Goal: Find specific page/section: Find specific page/section

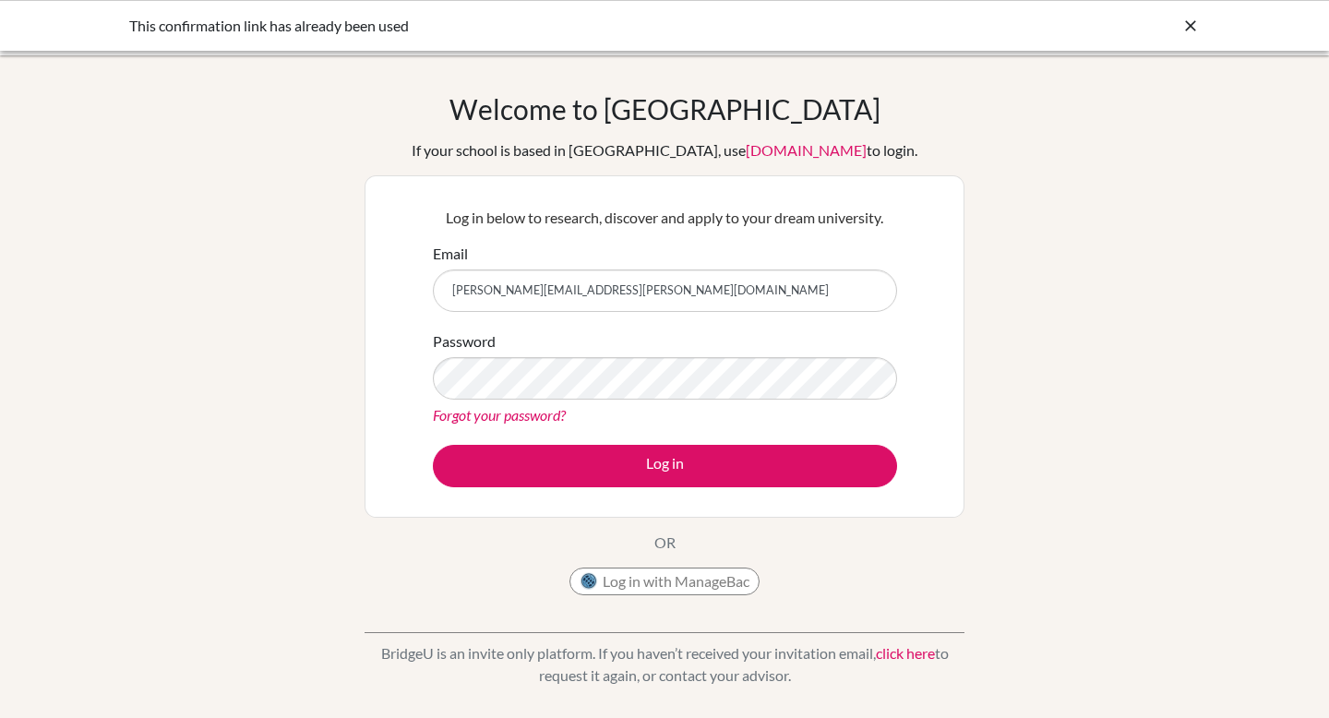
scroll to position [266, 0]
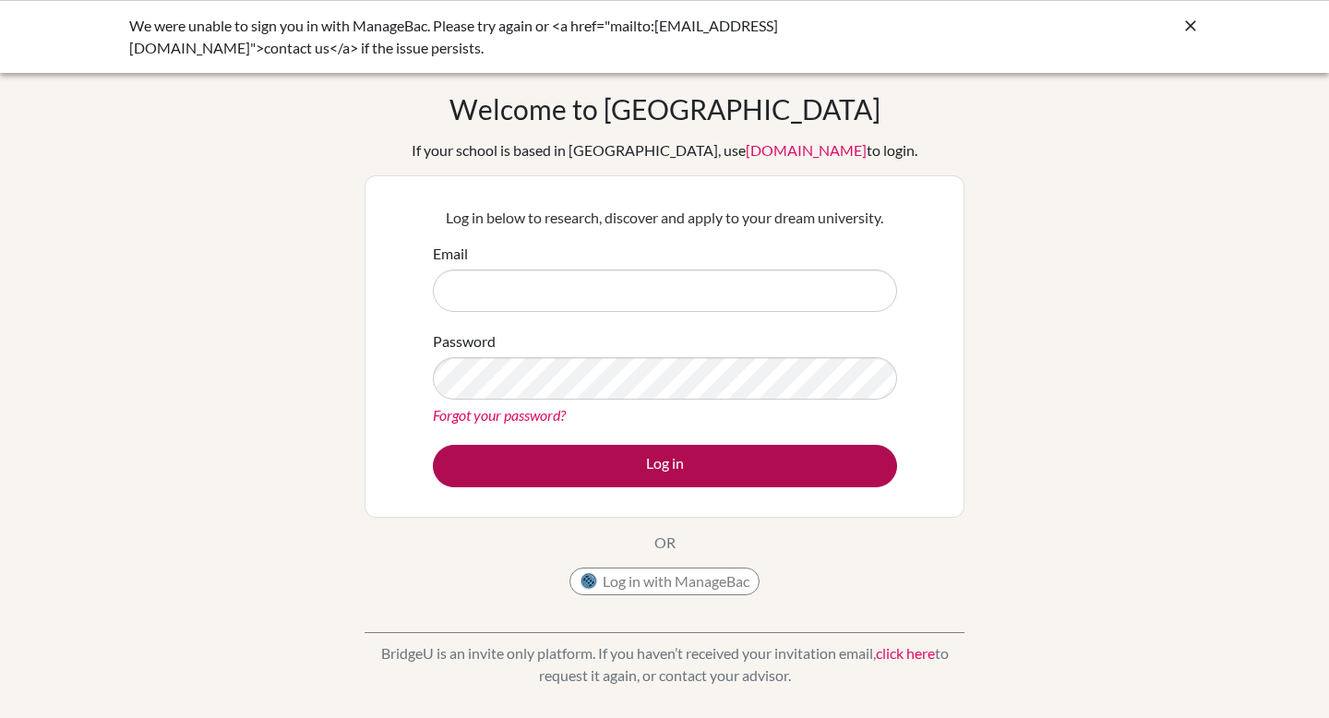
type input "[PERSON_NAME][EMAIL_ADDRESS][PERSON_NAME][DOMAIN_NAME]"
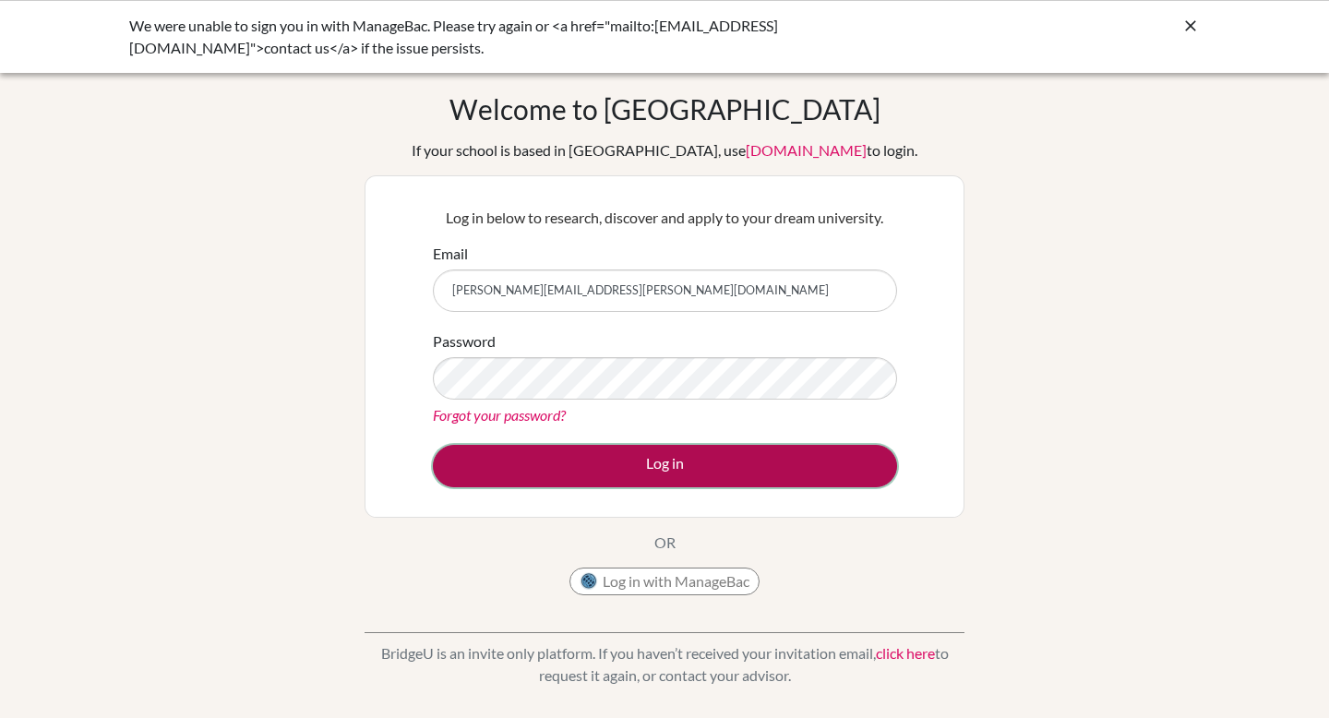
click at [581, 472] on button "Log in" at bounding box center [665, 466] width 464 height 42
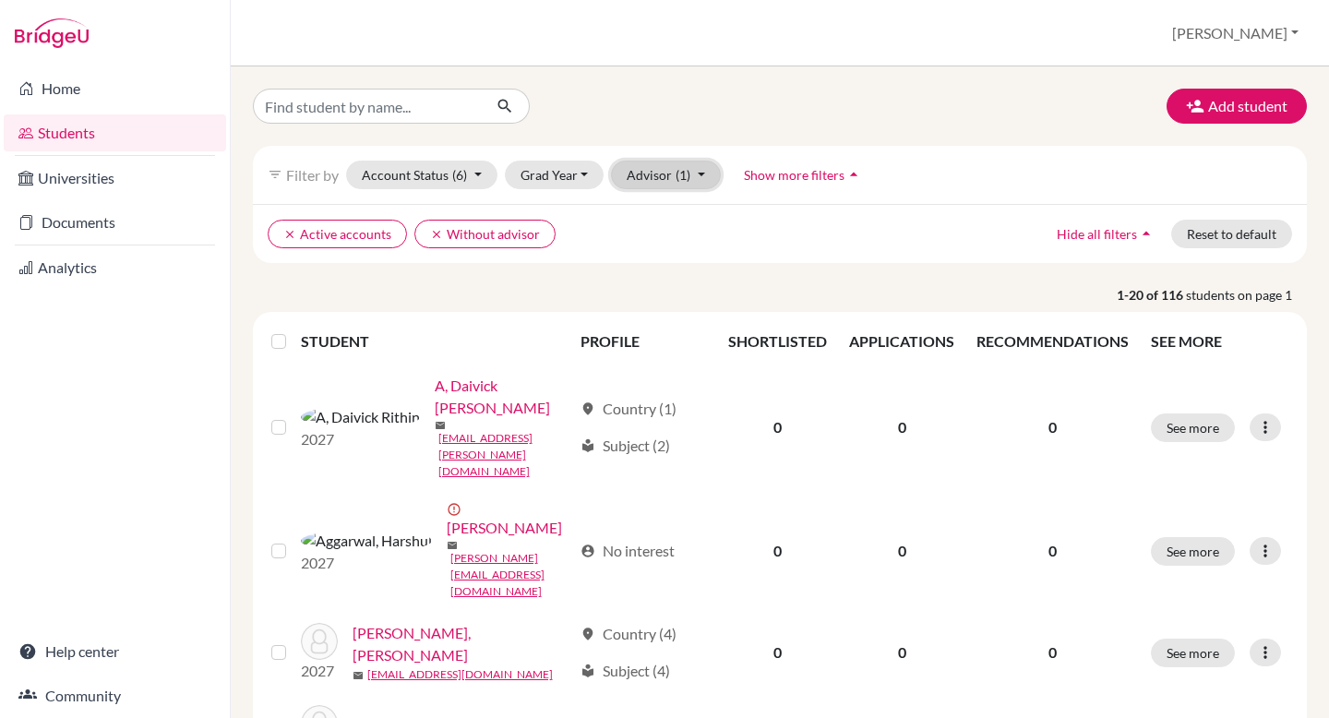
click at [649, 186] on button "Advisor (1)" at bounding box center [666, 175] width 110 height 29
